Goal: Information Seeking & Learning: Check status

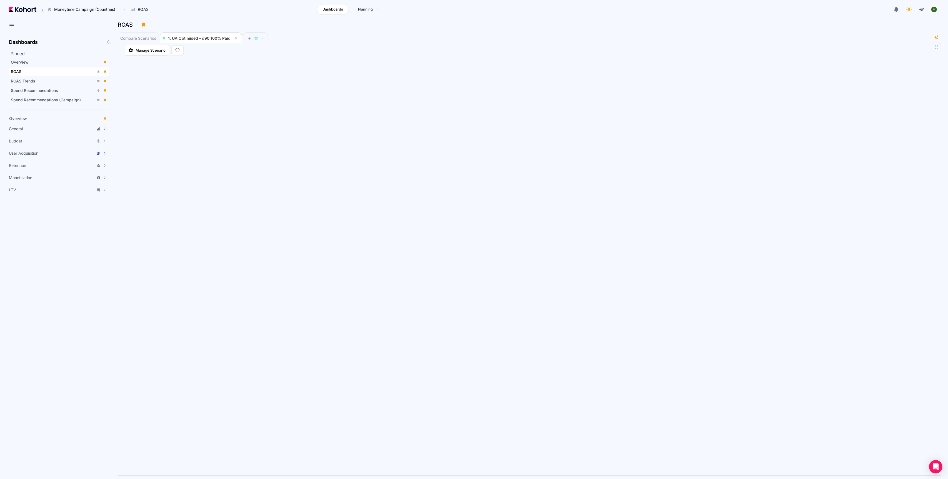
scroll to position [0, 0]
click at [380, 30] on div "ROAS" at bounding box center [529, 27] width 823 height 12
click at [459, 40] on div "Compare Scenarios 1. UA Optimised - d90 100% Paid" at bounding box center [521, 37] width 807 height 11
click at [435, 35] on div "Compare Scenarios 1. UA Optimised - d90 100% Paid" at bounding box center [521, 37] width 807 height 11
click at [909, 11] on icon at bounding box center [909, 10] width 8 height 8
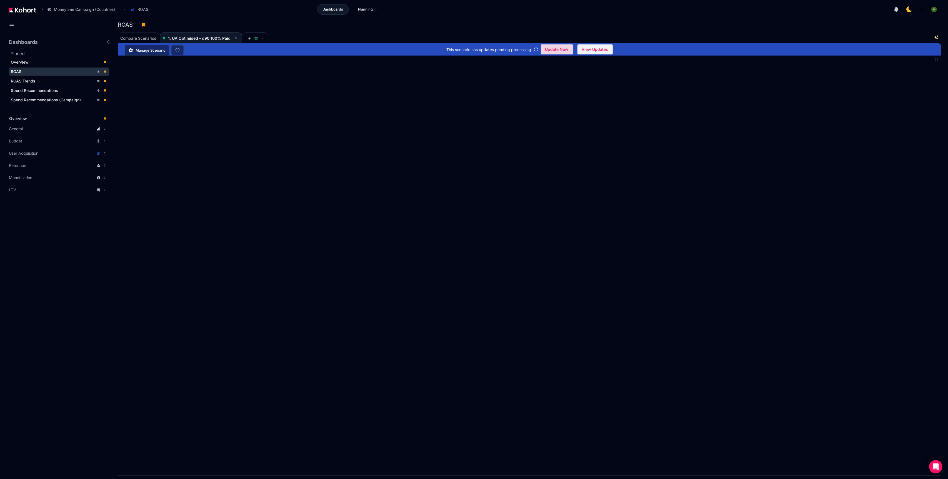
click at [564, 49] on span "Update Now" at bounding box center [556, 49] width 23 height 8
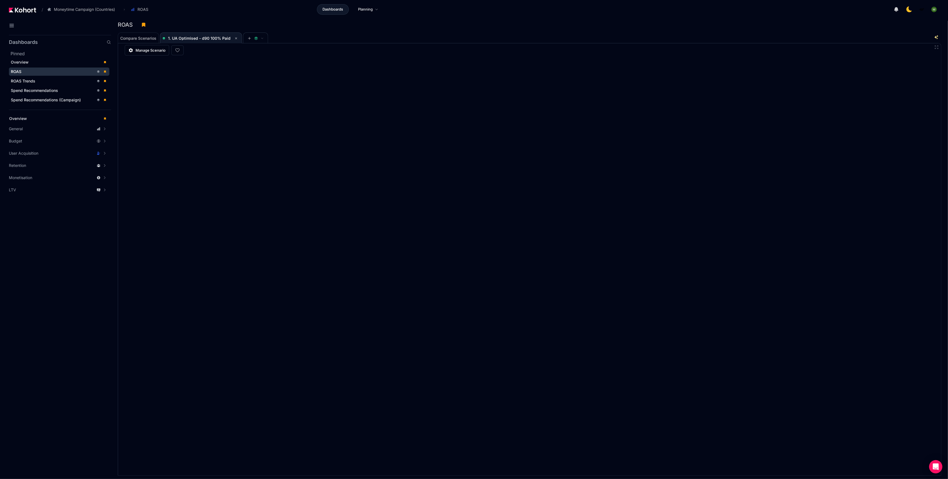
click at [446, 35] on div "Compare Scenarios 1. UA Optimised - d90 100% Paid" at bounding box center [521, 37] width 807 height 11
click at [305, 33] on div "Compare Scenarios 1. UA Optimised - d90 100% Paid" at bounding box center [521, 37] width 807 height 11
click at [358, 34] on div "Compare Scenarios 1. UA Optimised - d90 100% Paid" at bounding box center [521, 37] width 807 height 11
click at [395, 41] on div "Compare Scenarios 1. UA Optimised - d90 100% Paid" at bounding box center [521, 37] width 807 height 11
click at [767, 32] on div "Compare Scenarios 1. UA Optimised - d90 100% Paid" at bounding box center [521, 37] width 807 height 11
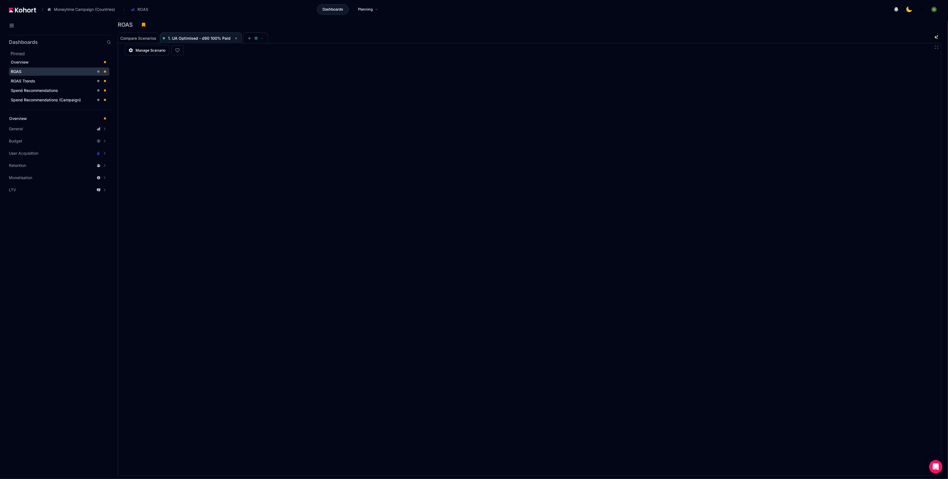
click at [741, 37] on div "Compare Scenarios 1. UA Optimised - d90 100% Paid" at bounding box center [521, 37] width 807 height 11
click at [703, 32] on div "Compare Scenarios 1. UA Optimised - d90 100% Paid" at bounding box center [521, 37] width 807 height 11
click at [793, 24] on div "ROAS" at bounding box center [527, 25] width 819 height 8
click at [727, 30] on div "ROAS" at bounding box center [529, 27] width 823 height 12
click at [739, 27] on div "ROAS" at bounding box center [527, 25] width 819 height 8
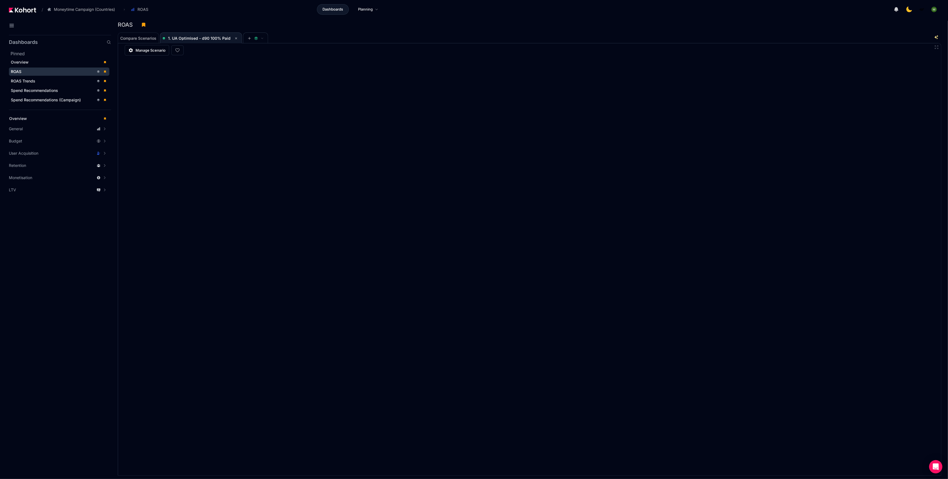
click at [708, 30] on div "ROAS" at bounding box center [529, 27] width 823 height 12
click at [456, 40] on div "Compare Scenarios 1. UA Optimised - d90 100% Paid" at bounding box center [521, 37] width 807 height 11
click at [514, 21] on div "ROAS" at bounding box center [527, 25] width 819 height 8
click at [706, 15] on header "/ Moneytime Campaign (Countries) Go to products list Moneytime Moneytime Campai…" at bounding box center [474, 10] width 948 height 21
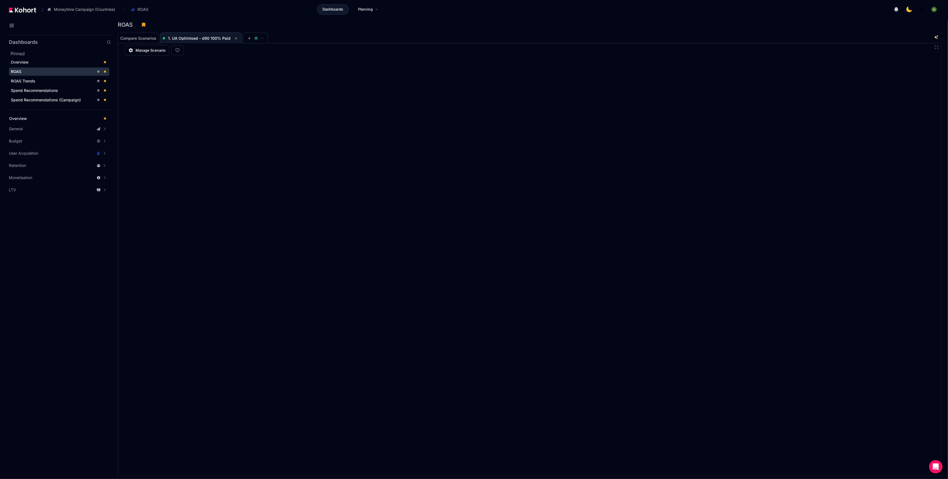
click at [690, 17] on header "/ Moneytime Campaign (Countries) Go to products list Moneytime Moneytime Campai…" at bounding box center [474, 10] width 948 height 21
click at [682, 33] on div "Compare Scenarios 1. UA Optimised - d90 100% Paid" at bounding box center [521, 37] width 807 height 11
